Goal: Find specific page/section: Find specific page/section

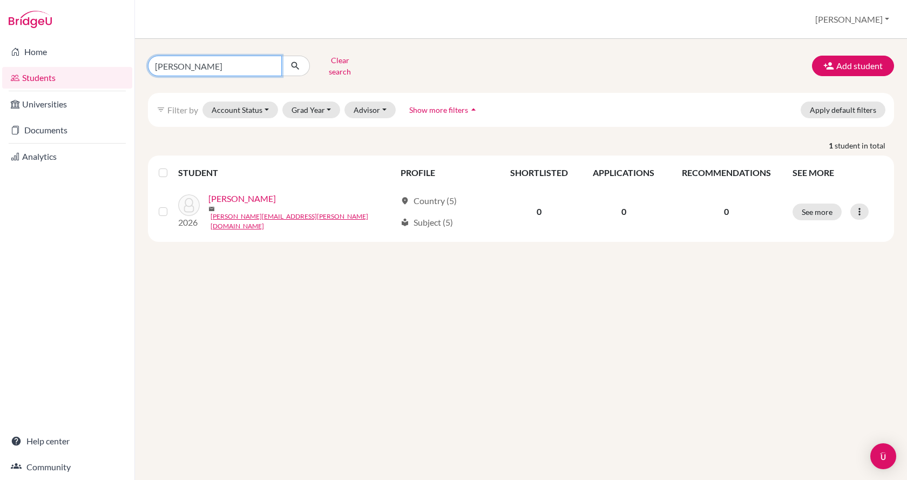
click at [183, 60] on input "leo" at bounding box center [215, 66] width 134 height 21
type input "l"
type input "kutasi"
click button "submit" at bounding box center [295, 66] width 29 height 21
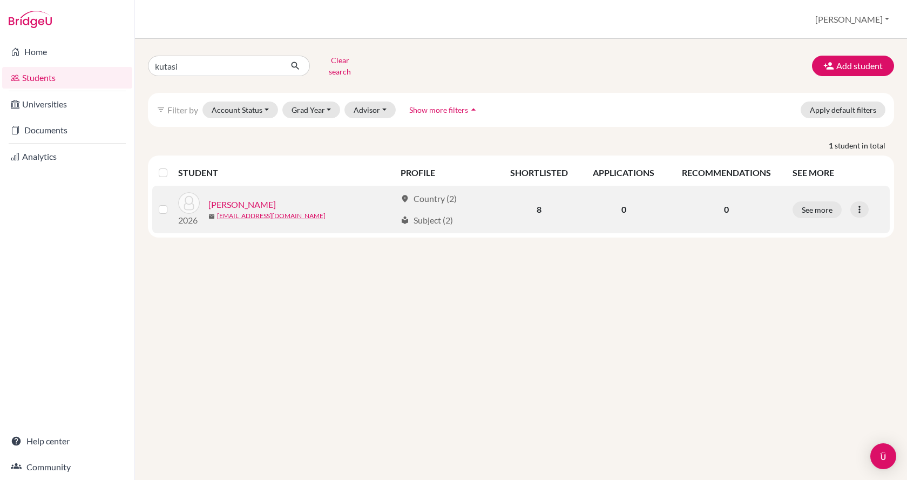
click at [239, 198] on link "[PERSON_NAME], Sára" at bounding box center [242, 204] width 68 height 13
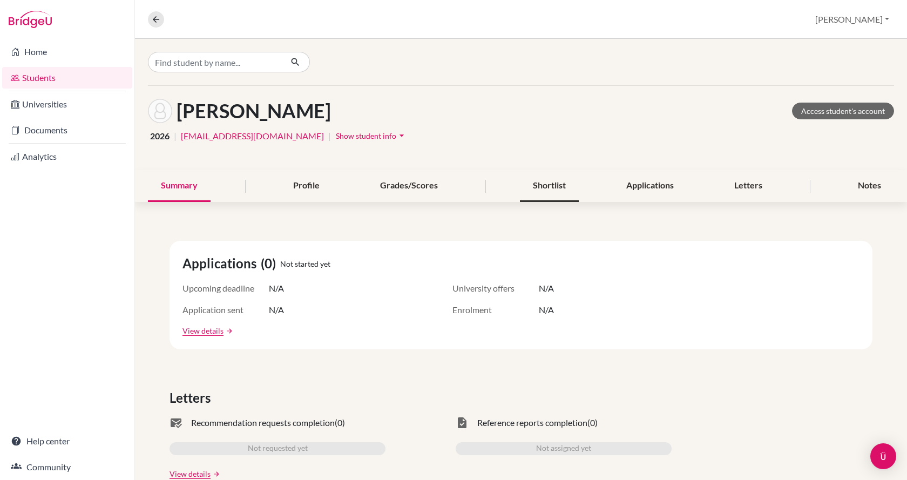
click at [544, 182] on div "Shortlist" at bounding box center [549, 186] width 59 height 32
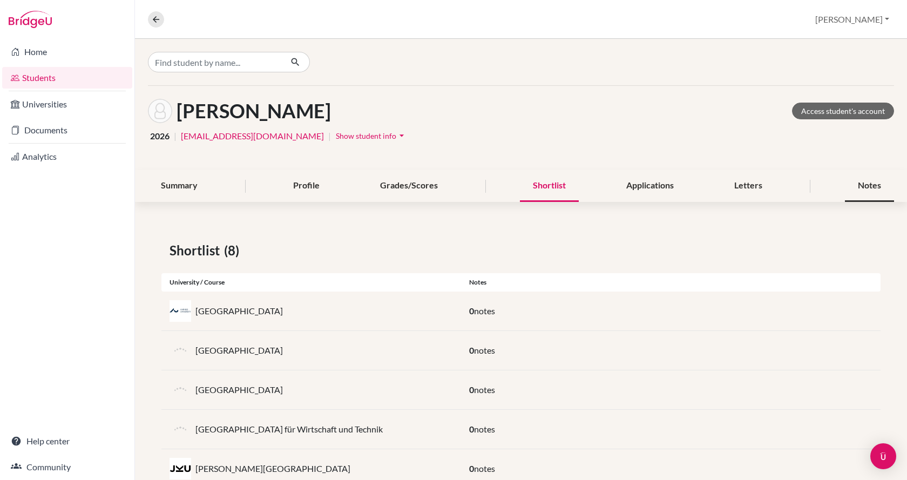
click at [868, 187] on div "Notes" at bounding box center [869, 186] width 49 height 32
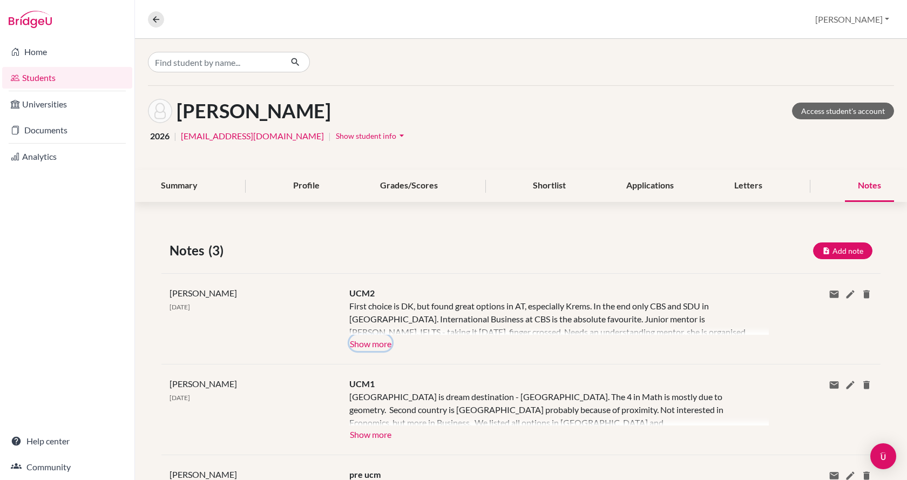
click at [379, 341] on button "Show more" at bounding box center [370, 343] width 43 height 16
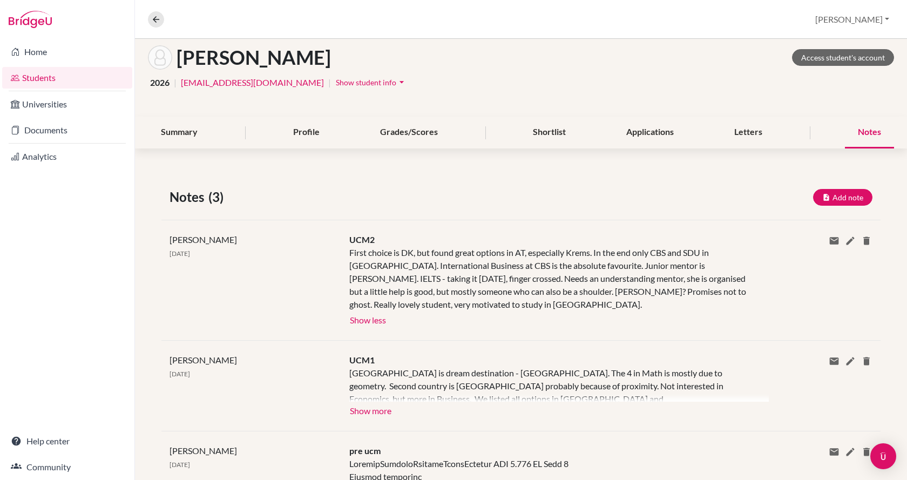
scroll to position [54, 0]
click at [378, 407] on button "Show more" at bounding box center [370, 409] width 43 height 16
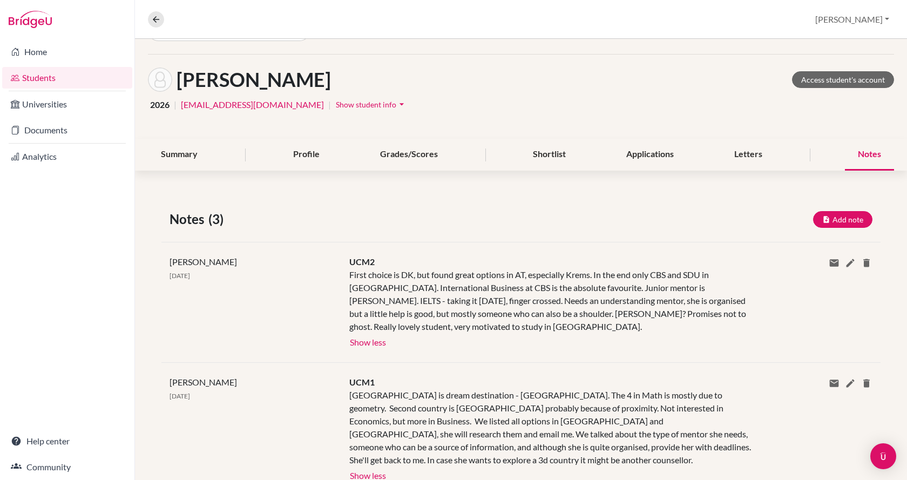
scroll to position [0, 0]
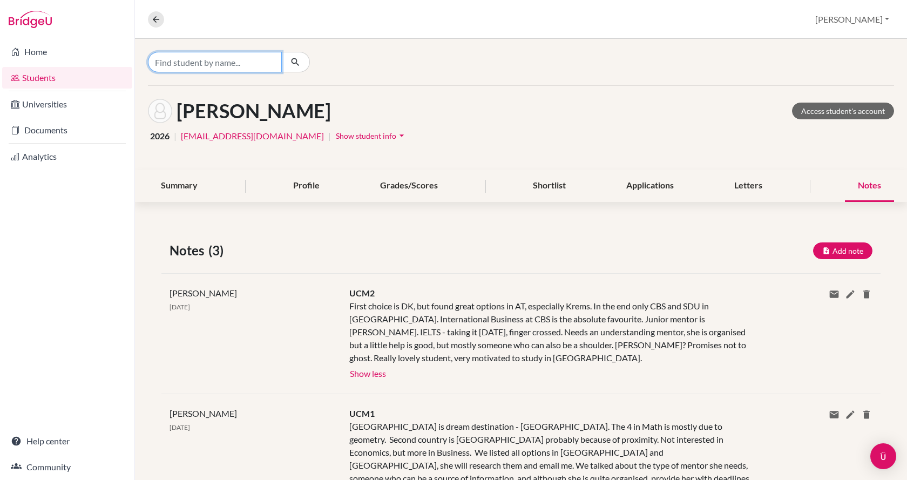
click at [205, 58] on input "Find student by name..." at bounding box center [215, 62] width 134 height 21
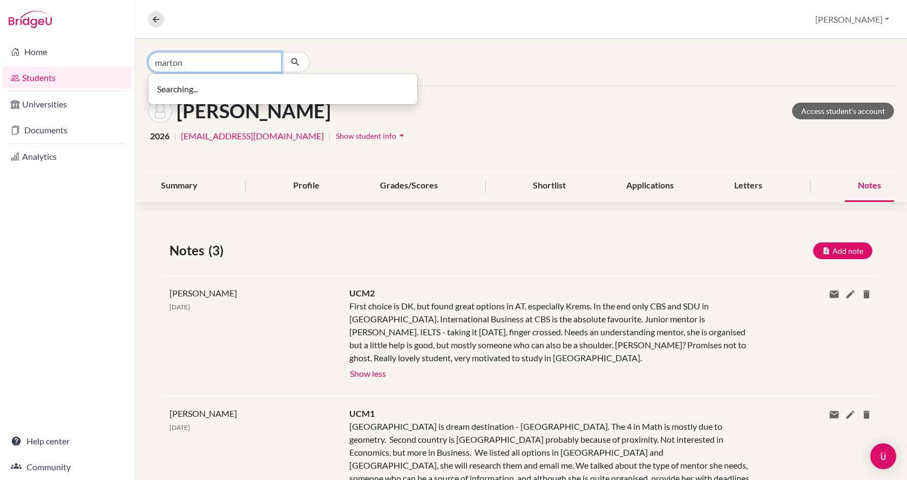
type input "marton"
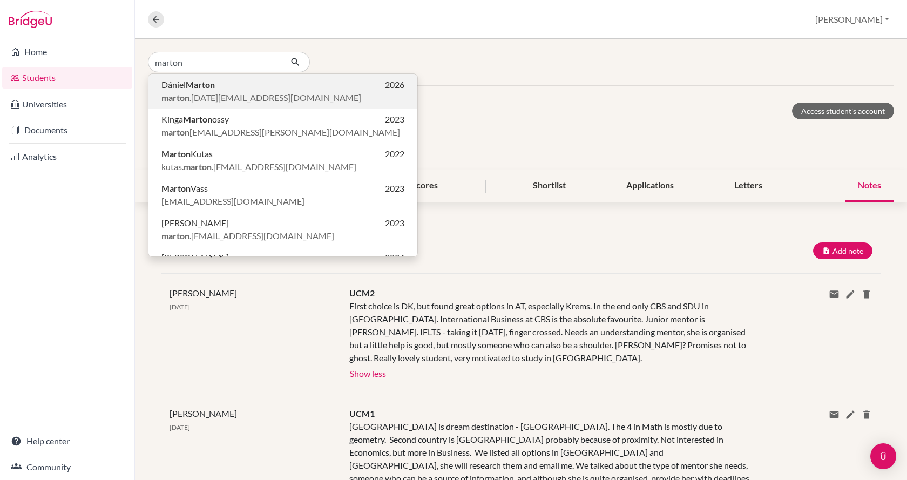
click at [208, 82] on b "Marton" at bounding box center [200, 84] width 29 height 10
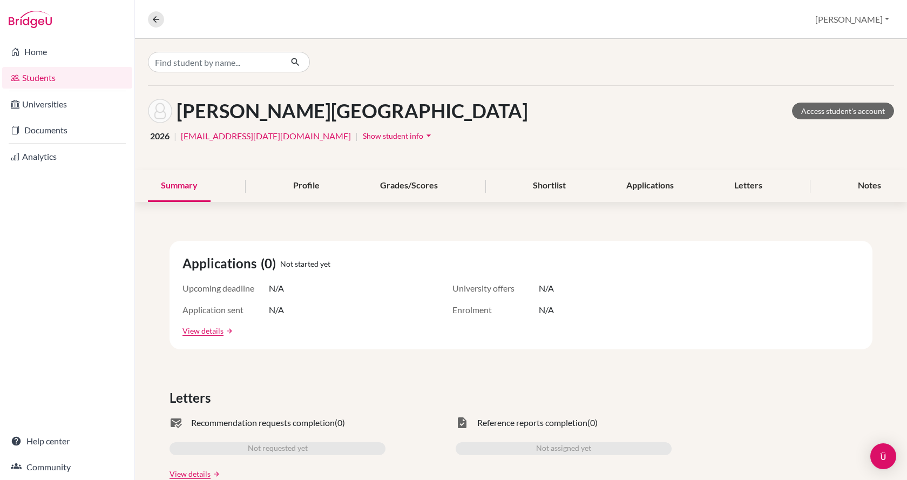
click at [59, 78] on link "Students" at bounding box center [67, 78] width 130 height 22
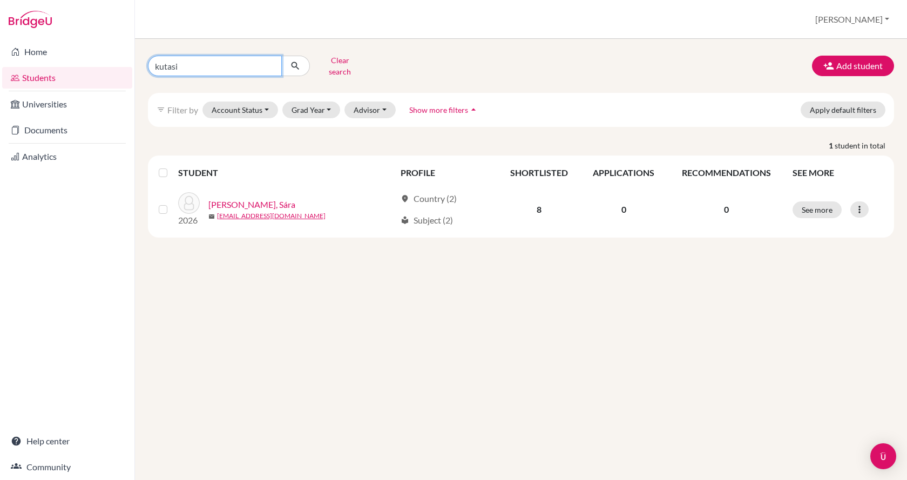
click at [188, 62] on input "kutasi" at bounding box center [215, 66] width 134 height 21
click at [337, 60] on button "Clear search" at bounding box center [340, 66] width 60 height 28
